Goal: Check status: Check status

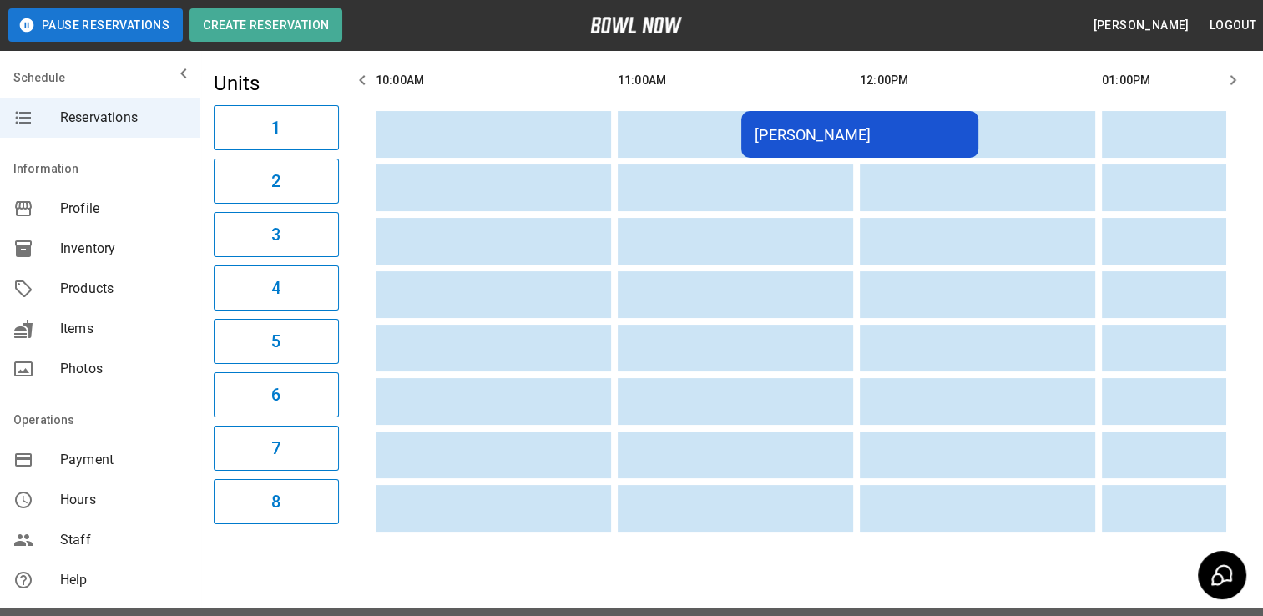
scroll to position [0, 1465]
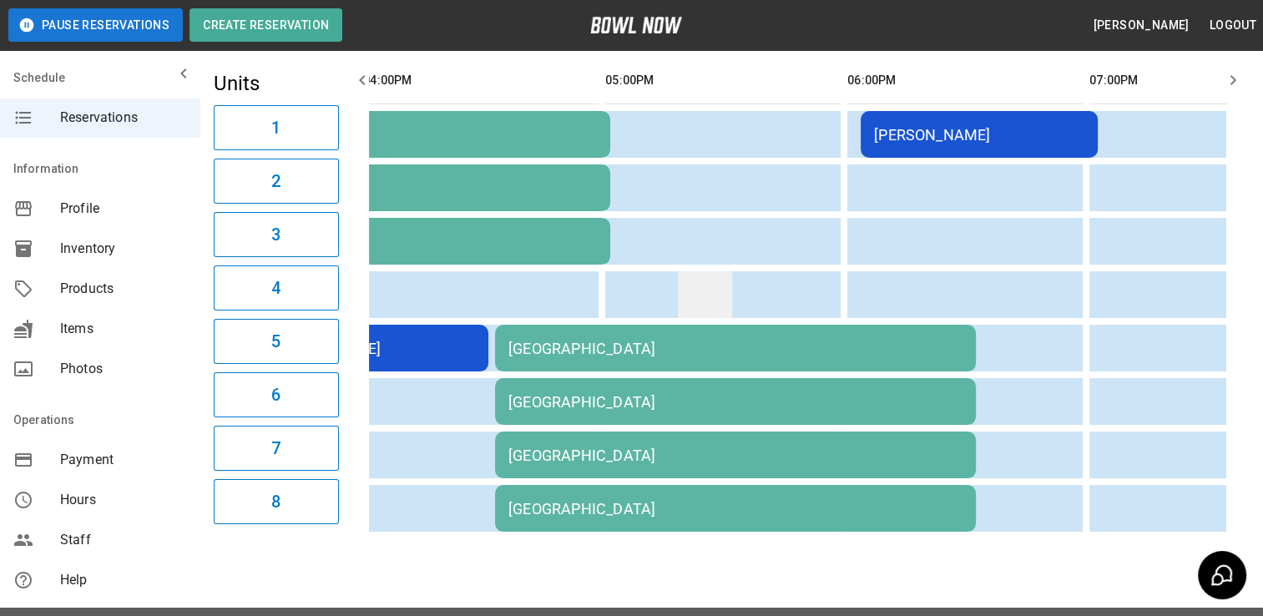
click at [703, 296] on td "sticky table" at bounding box center [705, 294] width 54 height 47
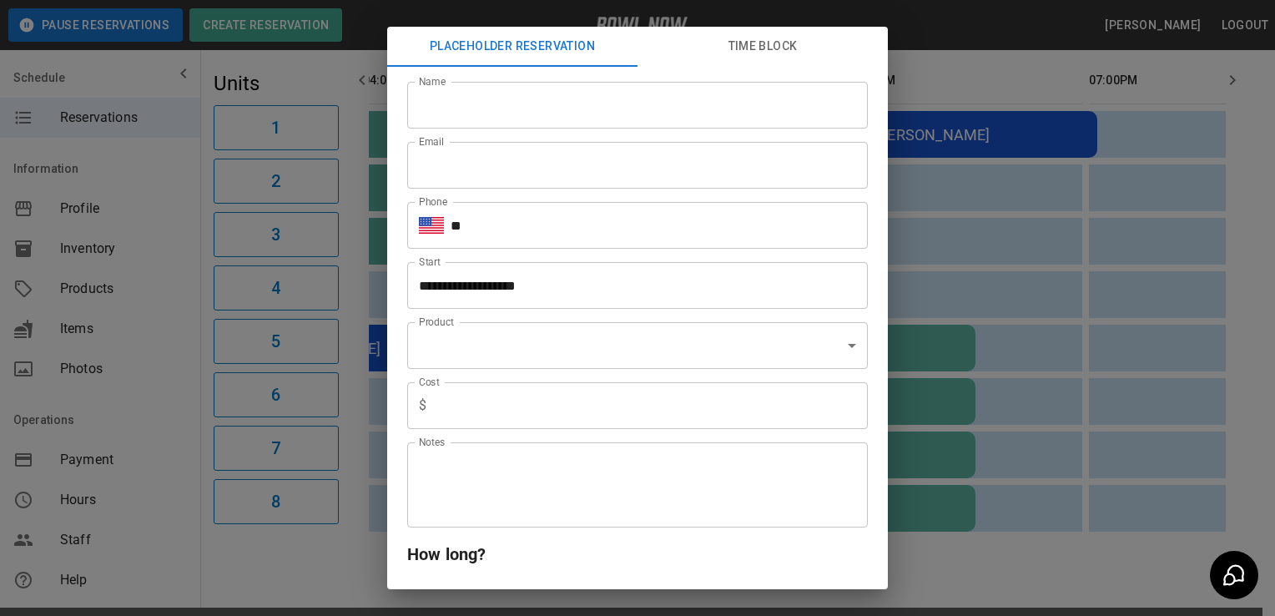
click at [1028, 313] on div "**********" at bounding box center [637, 308] width 1275 height 616
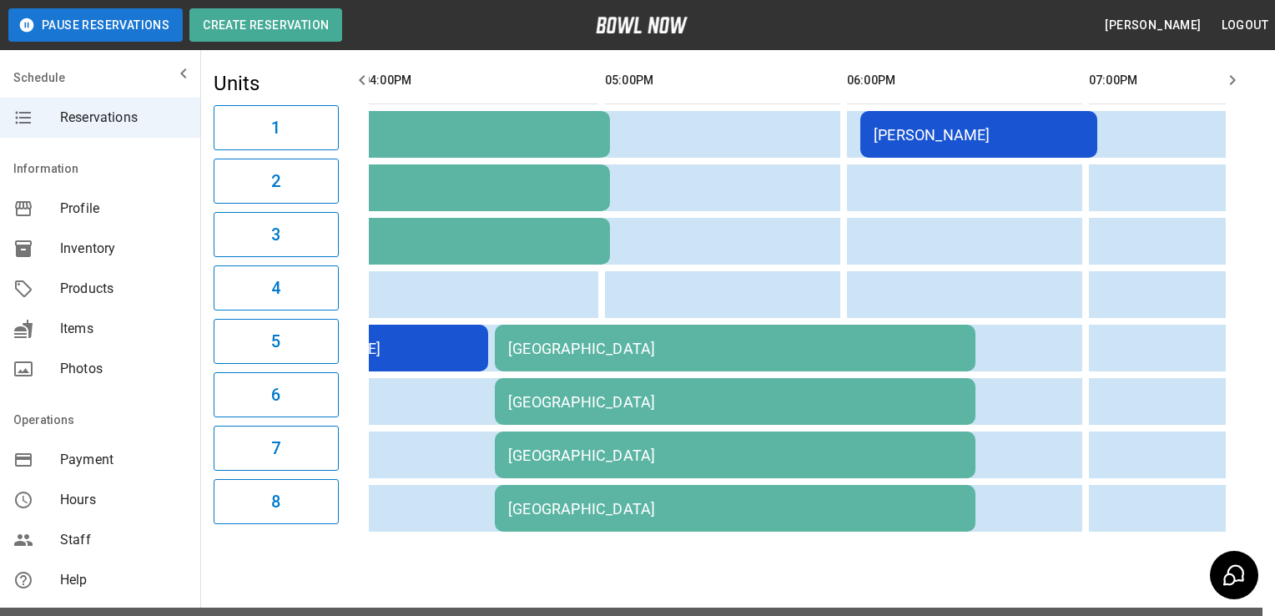
scroll to position [0, 1452]
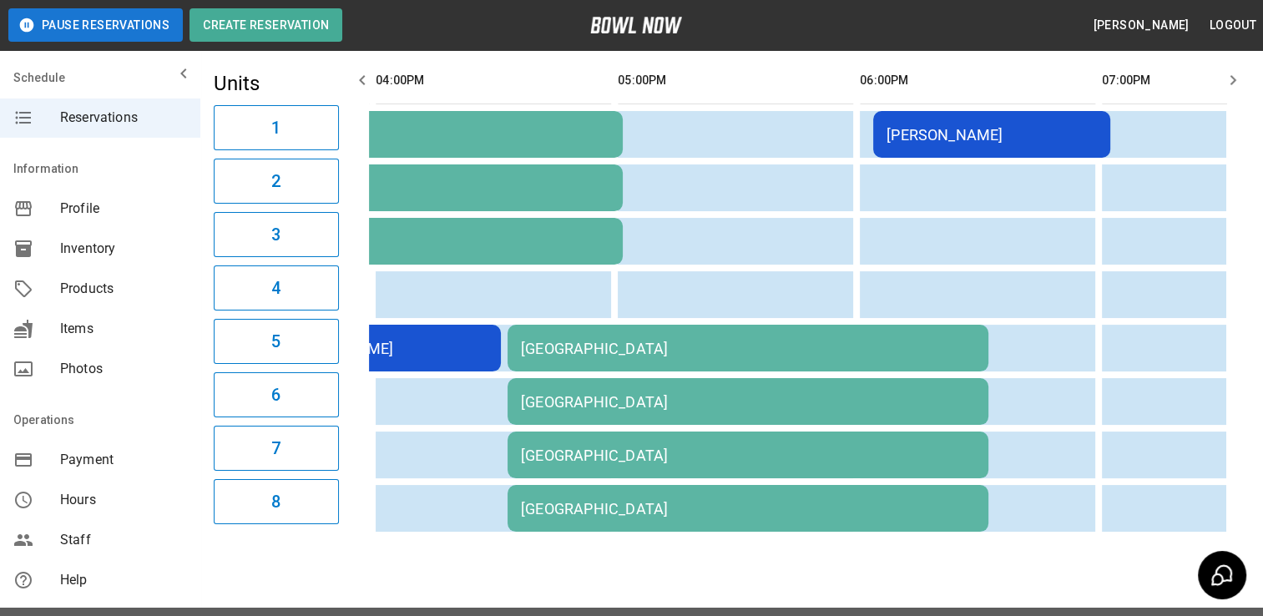
click at [833, 336] on td "[GEOGRAPHIC_DATA]" at bounding box center [747, 348] width 481 height 47
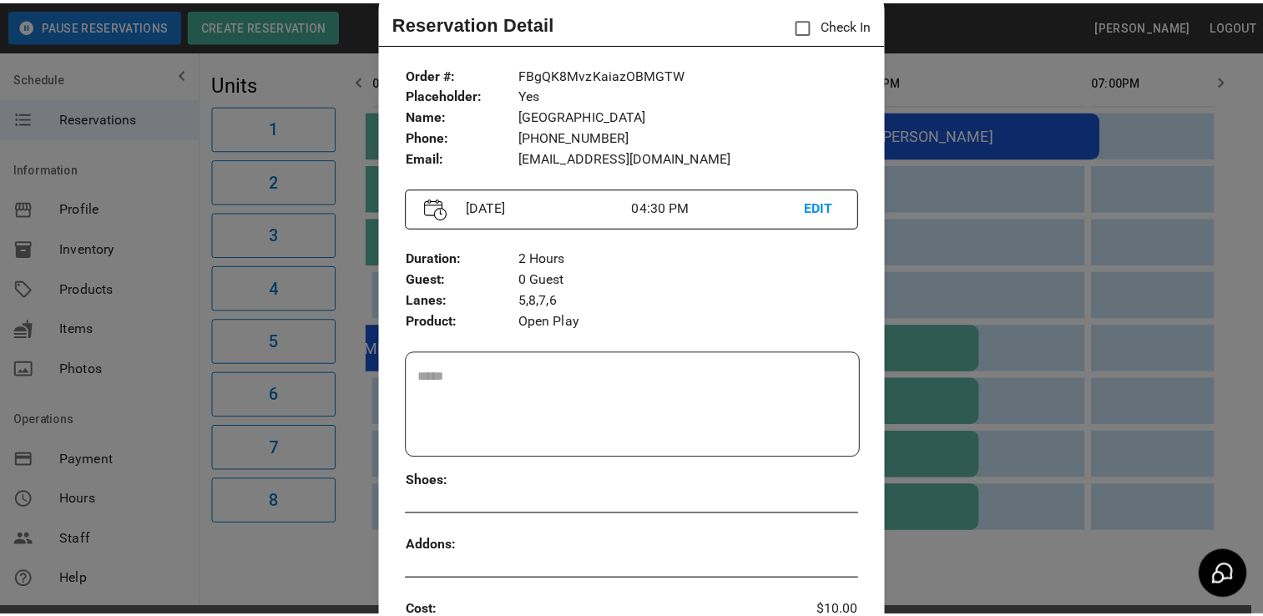
scroll to position [43, 0]
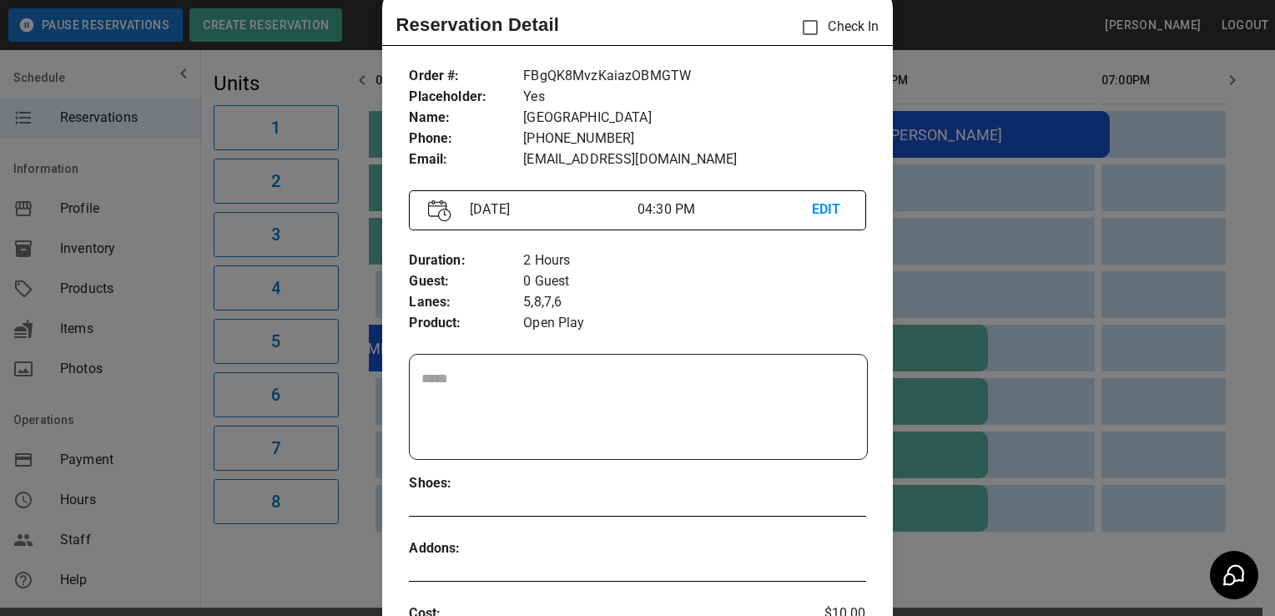
click at [1031, 329] on div at bounding box center [637, 308] width 1275 height 616
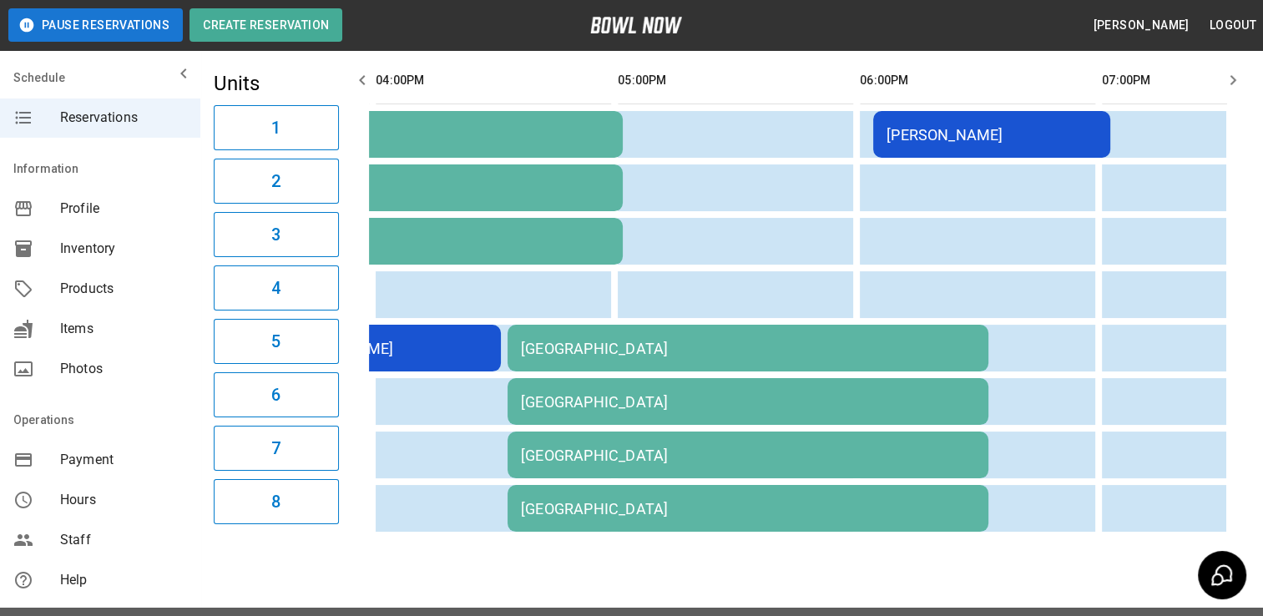
click at [811, 362] on td "[GEOGRAPHIC_DATA]" at bounding box center [747, 348] width 481 height 47
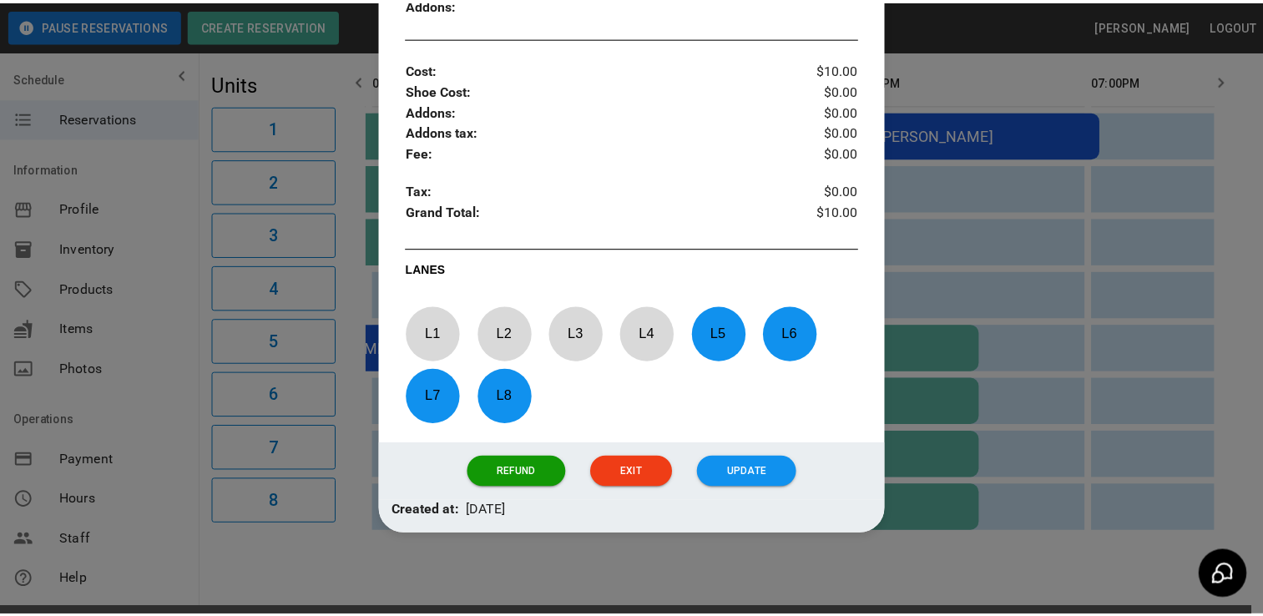
scroll to position [504, 0]
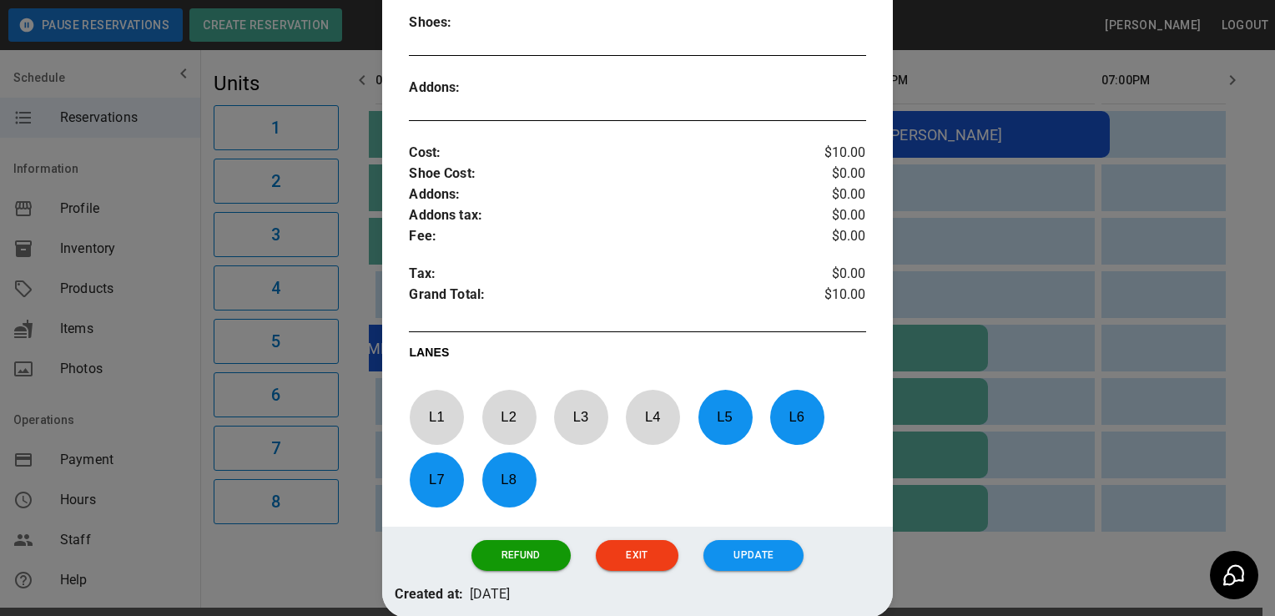
click at [915, 260] on div at bounding box center [637, 308] width 1275 height 616
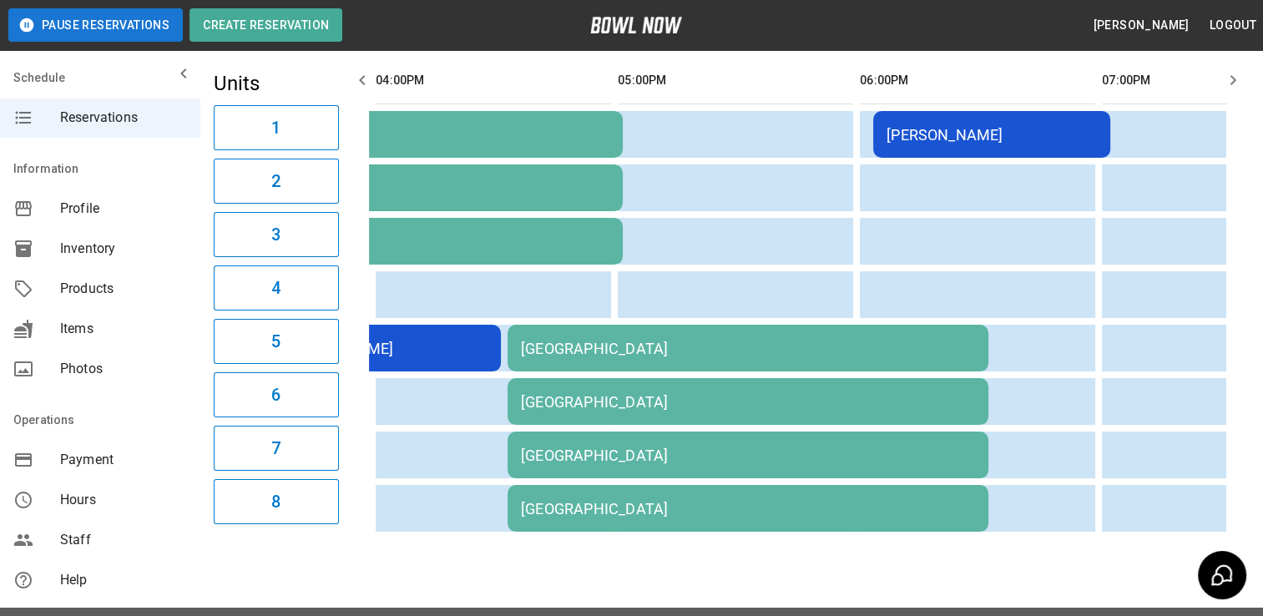
scroll to position [0, 1432]
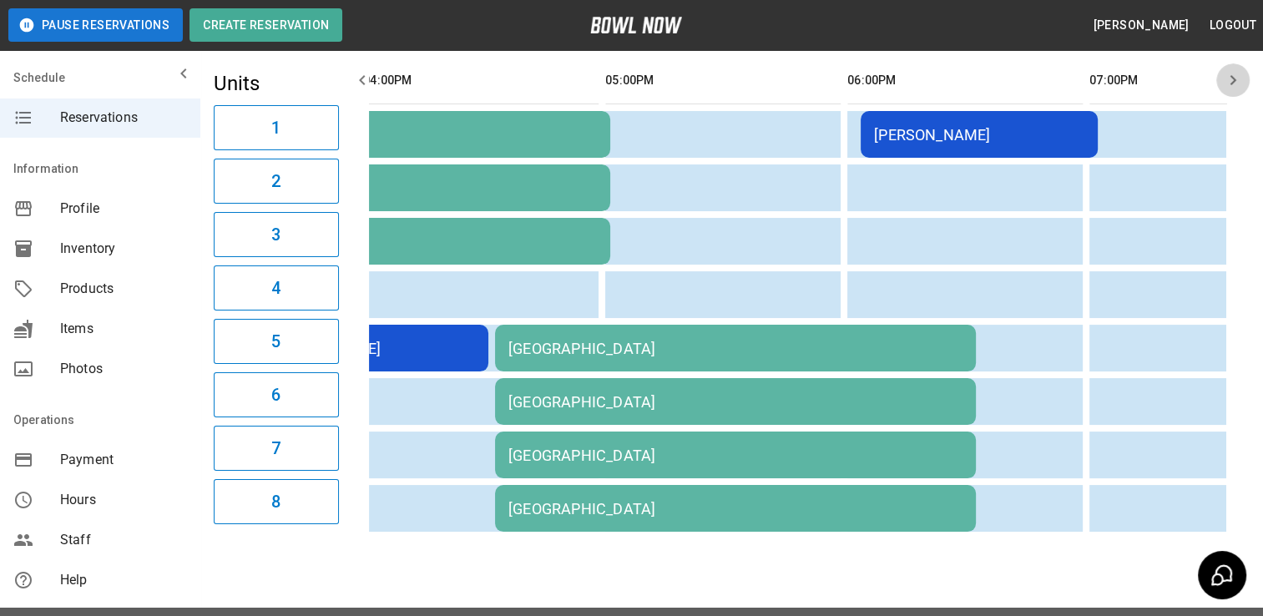
click at [1229, 80] on icon "button" at bounding box center [1233, 80] width 20 height 20
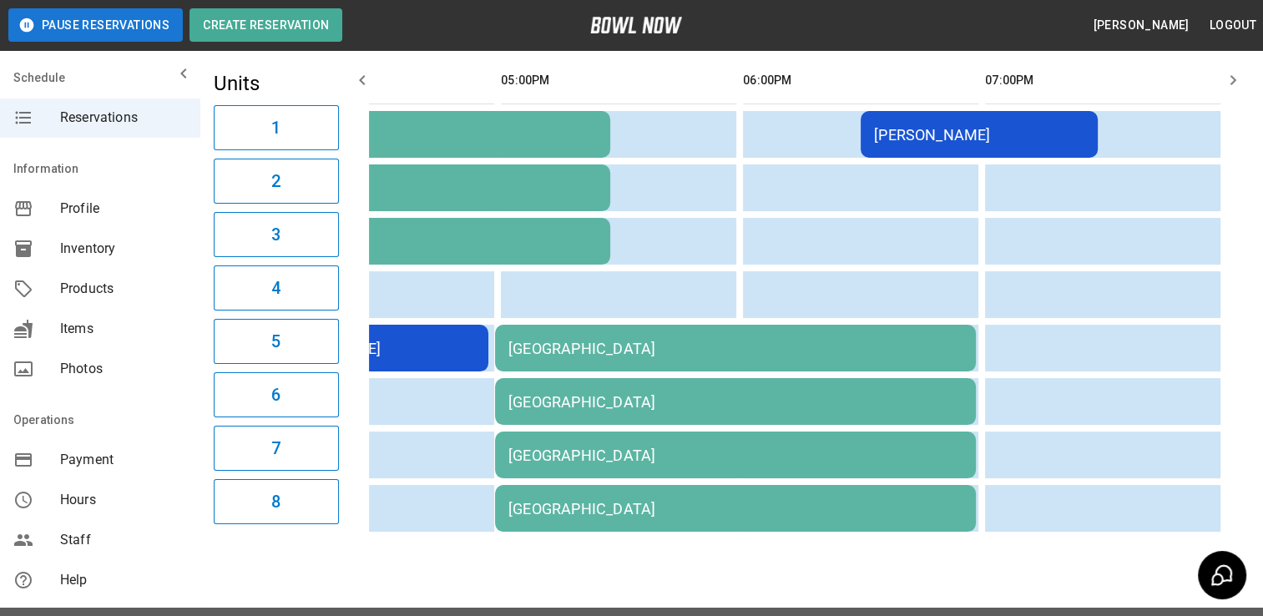
click at [1229, 80] on icon "button" at bounding box center [1233, 80] width 20 height 20
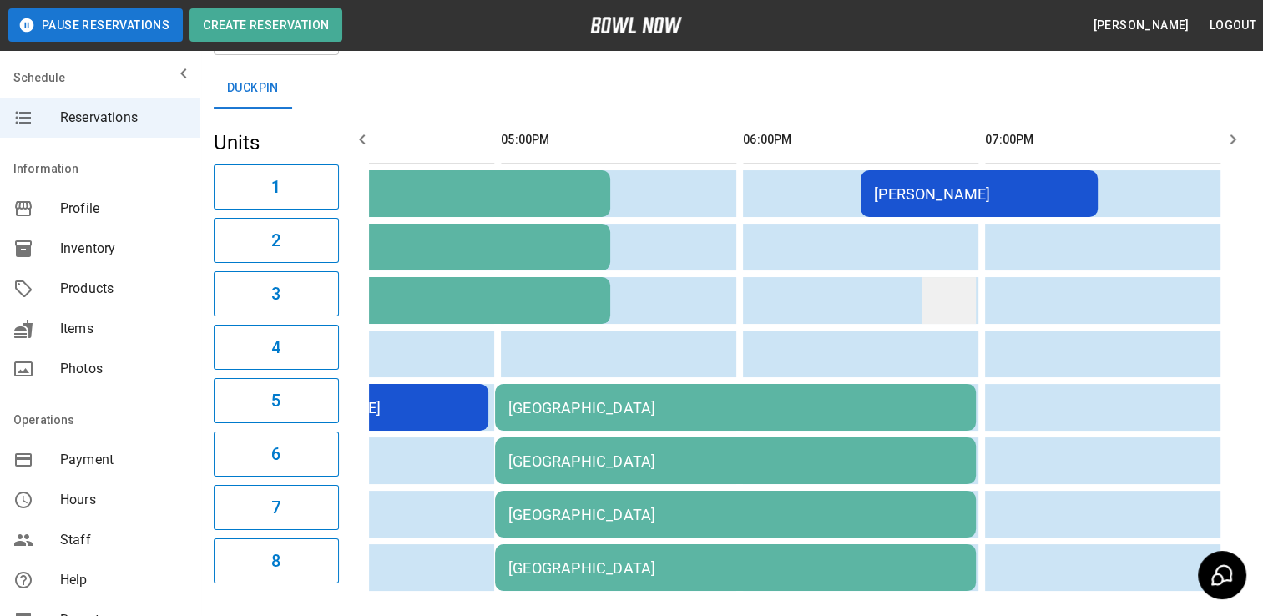
scroll to position [90, 0]
